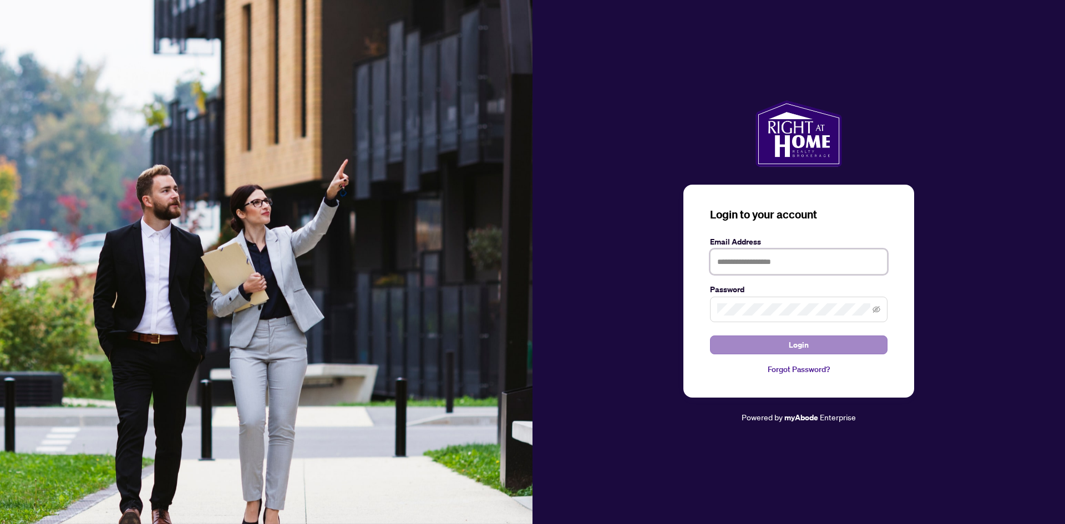
type input "**********"
click at [787, 345] on button "Login" at bounding box center [798, 345] width 177 height 19
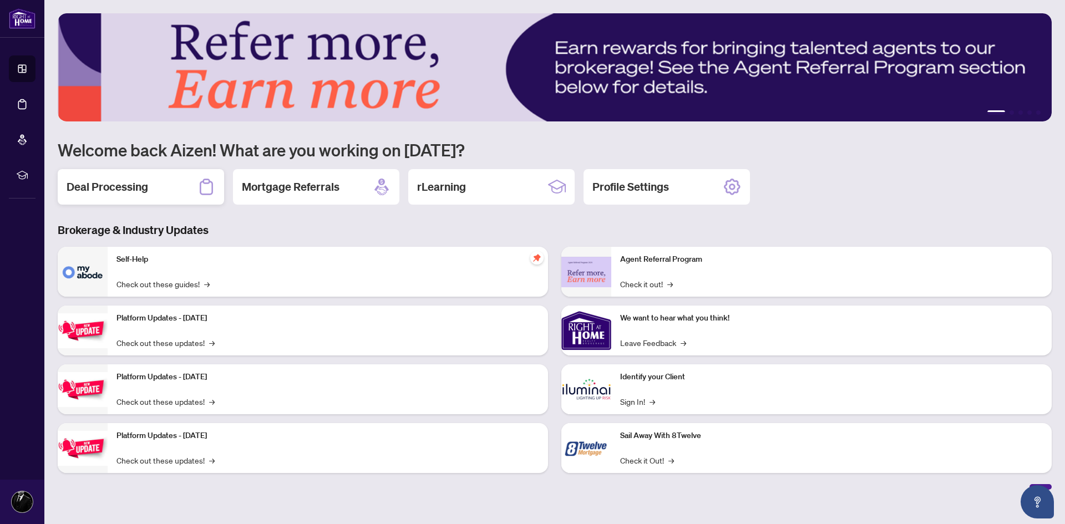
click at [176, 185] on div "Deal Processing" at bounding box center [141, 186] width 166 height 35
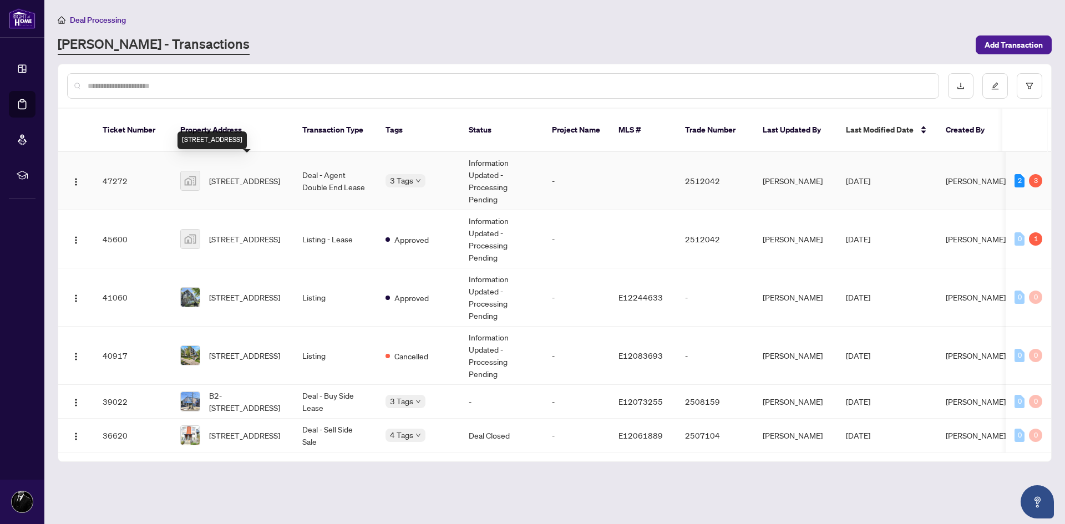
click at [245, 176] on span "[STREET_ADDRESS]" at bounding box center [244, 181] width 71 height 12
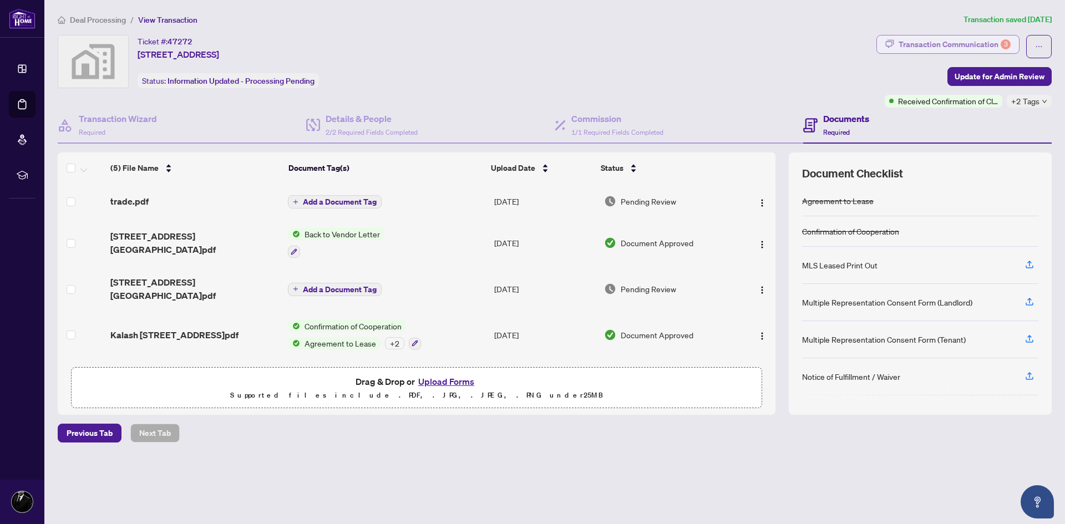
click at [942, 45] on div "Transaction Communication 3" at bounding box center [954, 44] width 112 height 18
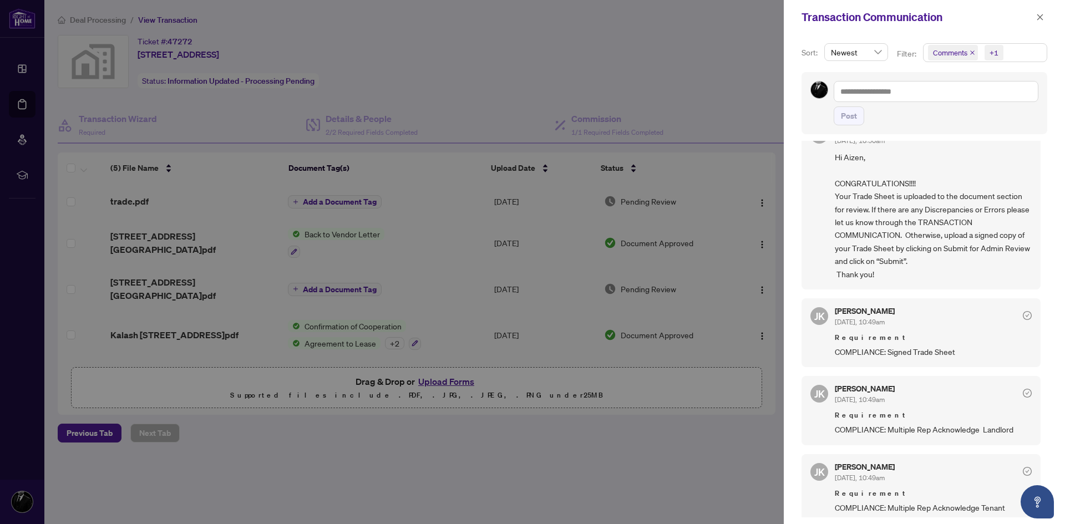
scroll to position [111, 0]
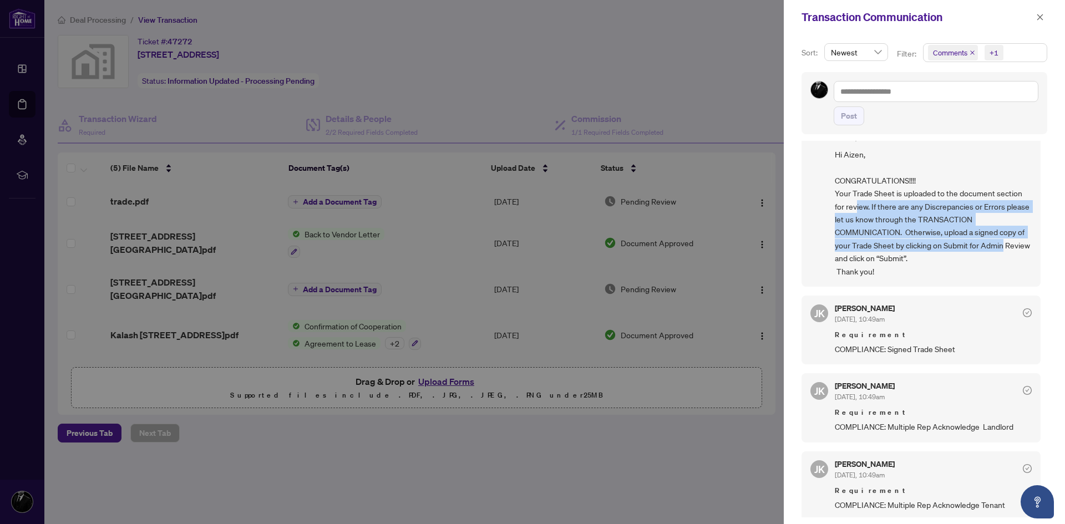
drag, startPoint x: 877, startPoint y: 210, endPoint x: 1014, endPoint y: 238, distance: 139.2
click at [1014, 238] on span "Hi Aizen, CONGRATULATIONS!!!! Your Trade Sheet is uploaded to the document sect…" at bounding box center [933, 213] width 197 height 130
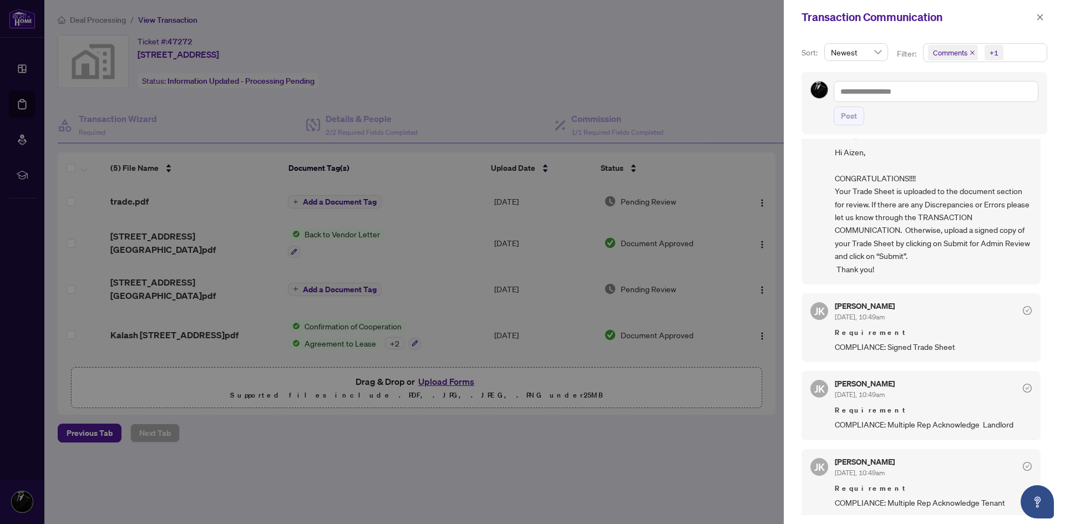
click at [617, 479] on div at bounding box center [532, 262] width 1065 height 524
click at [637, 440] on div at bounding box center [532, 262] width 1065 height 524
click at [1040, 14] on icon "close" at bounding box center [1040, 17] width 8 height 8
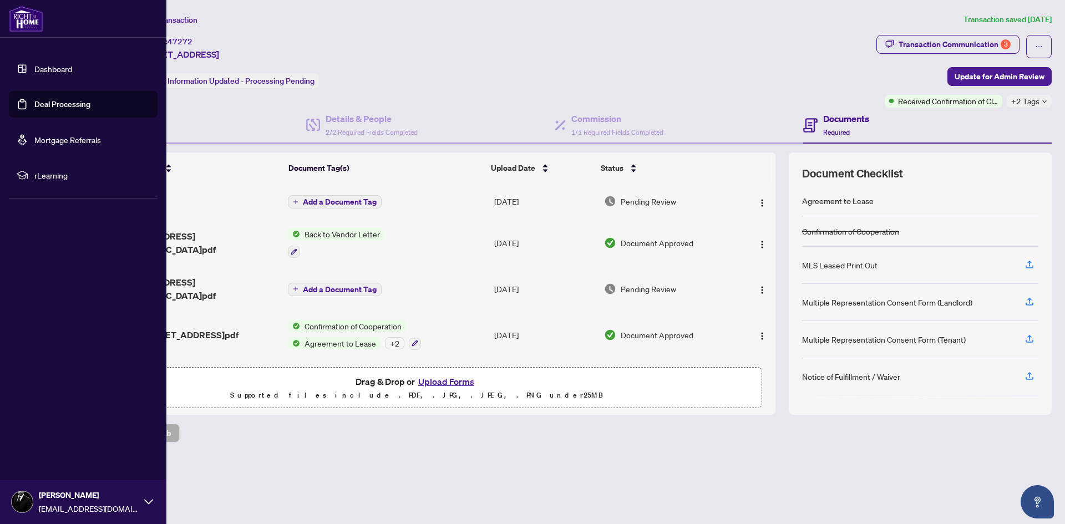
click at [45, 72] on link "Dashboard" at bounding box center [53, 69] width 38 height 10
